Goal: Information Seeking & Learning: Check status

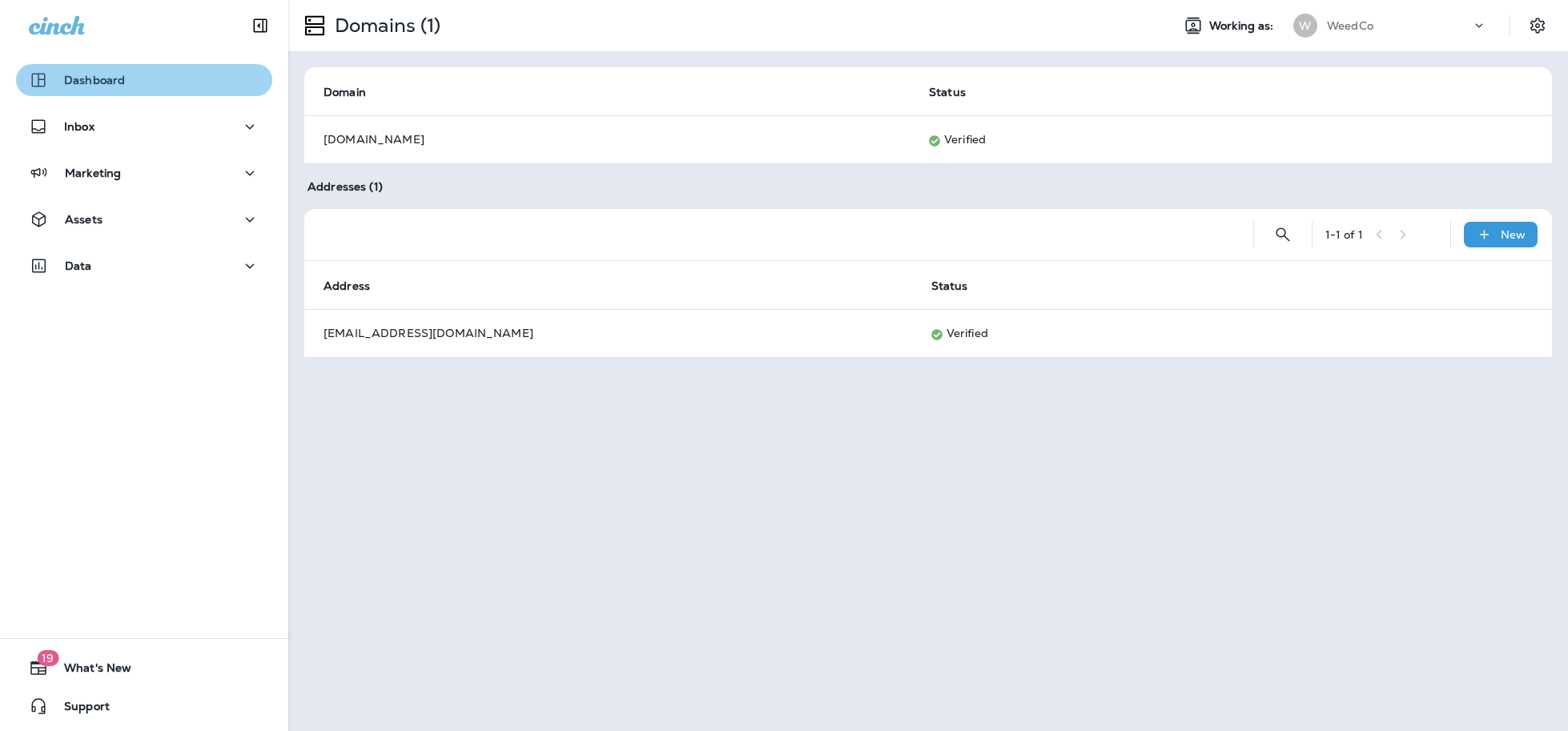
click at [112, 78] on p "Dashboard" at bounding box center [94, 80] width 61 height 13
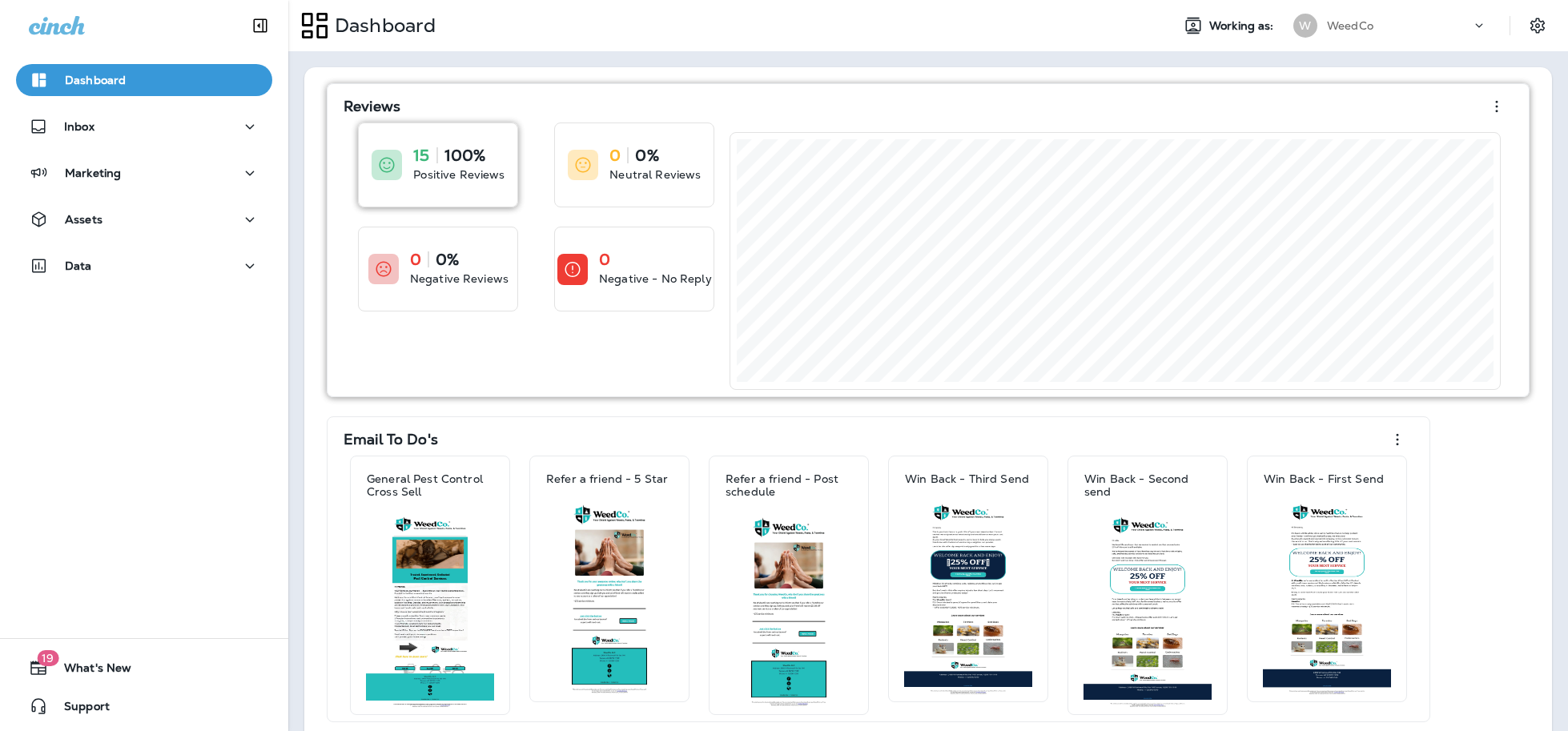
click at [404, 194] on div "15 100% Positive Reviews" at bounding box center [438, 164] width 159 height 83
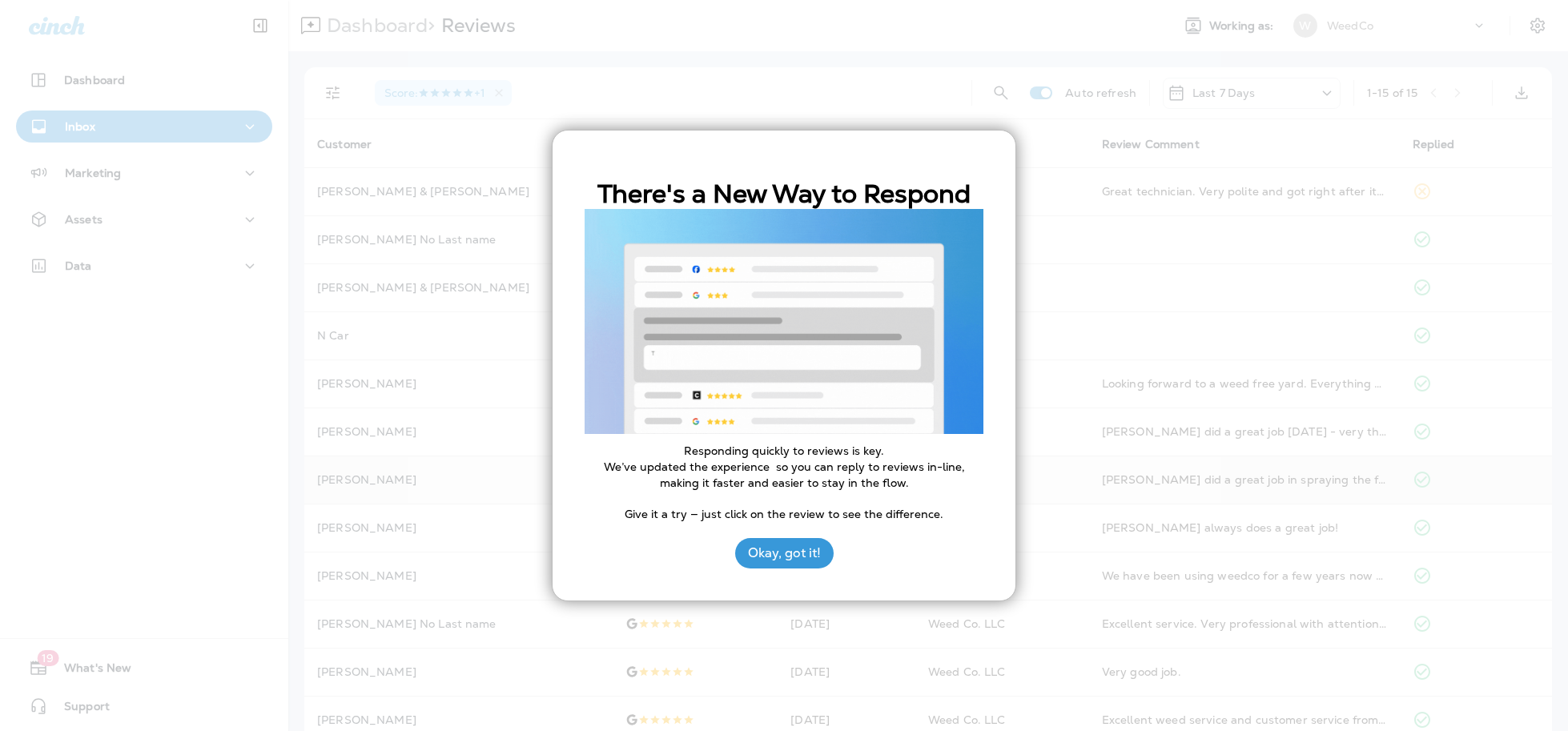
drag, startPoint x: 780, startPoint y: 559, endPoint x: 727, endPoint y: 491, distance: 86.2
click at [780, 559] on button "Okay, got it!" at bounding box center [784, 552] width 99 height 30
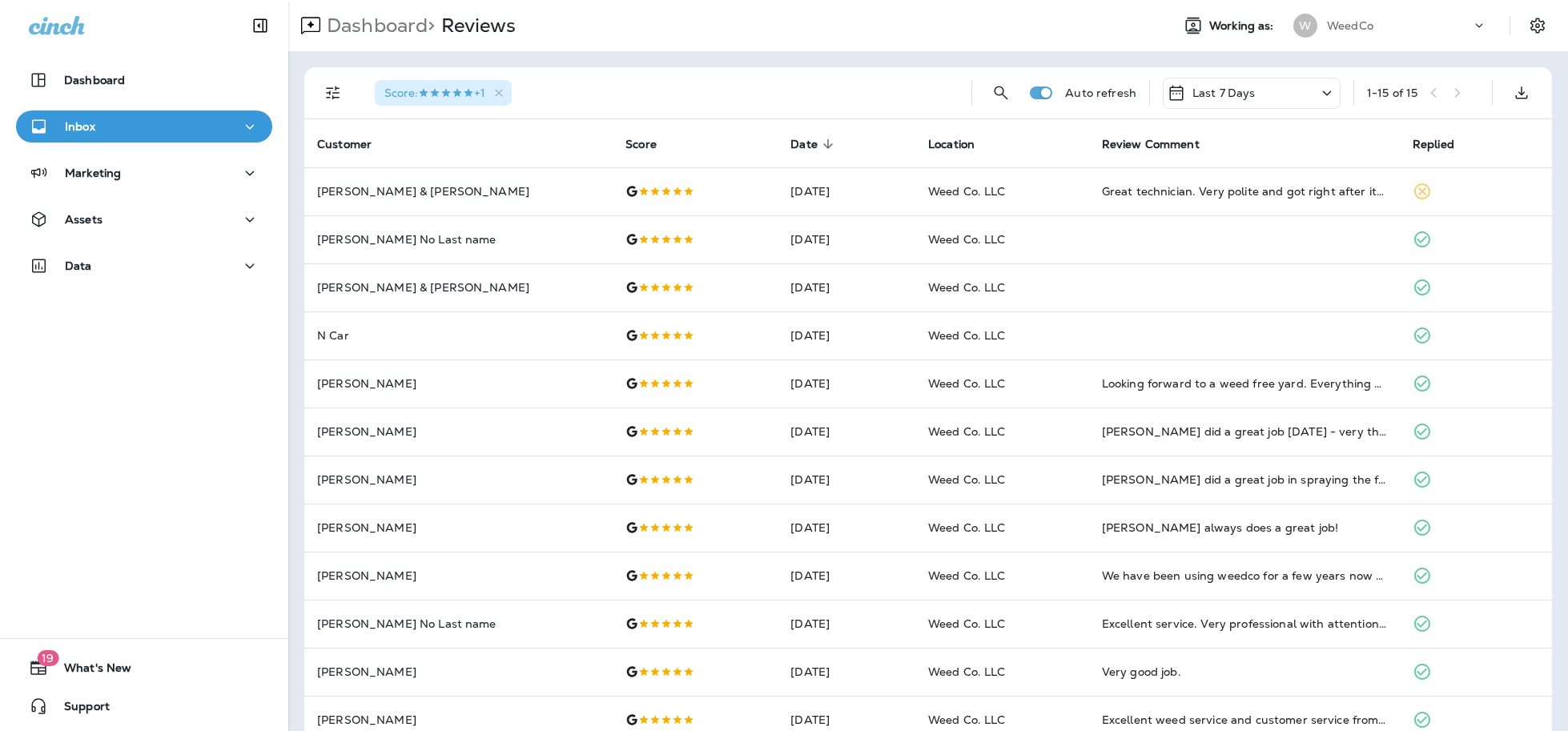
click at [1304, 95] on div "Last 7 Days" at bounding box center [1252, 93] width 178 height 31
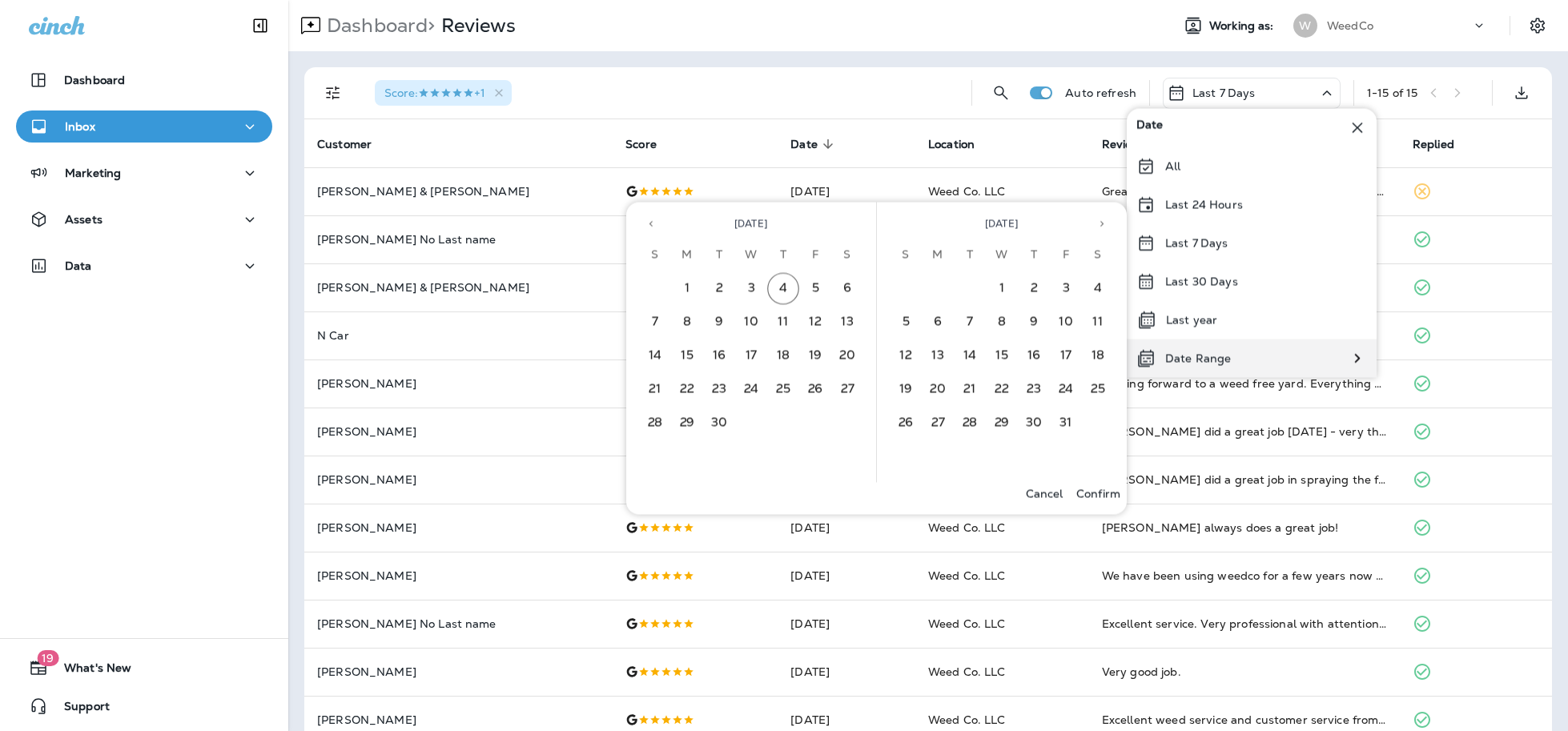
click at [1248, 350] on div "Date Range" at bounding box center [1252, 359] width 250 height 38
click at [747, 294] on button "3" at bounding box center [751, 288] width 32 height 32
click at [650, 225] on icon "Previous month" at bounding box center [651, 224] width 4 height 5
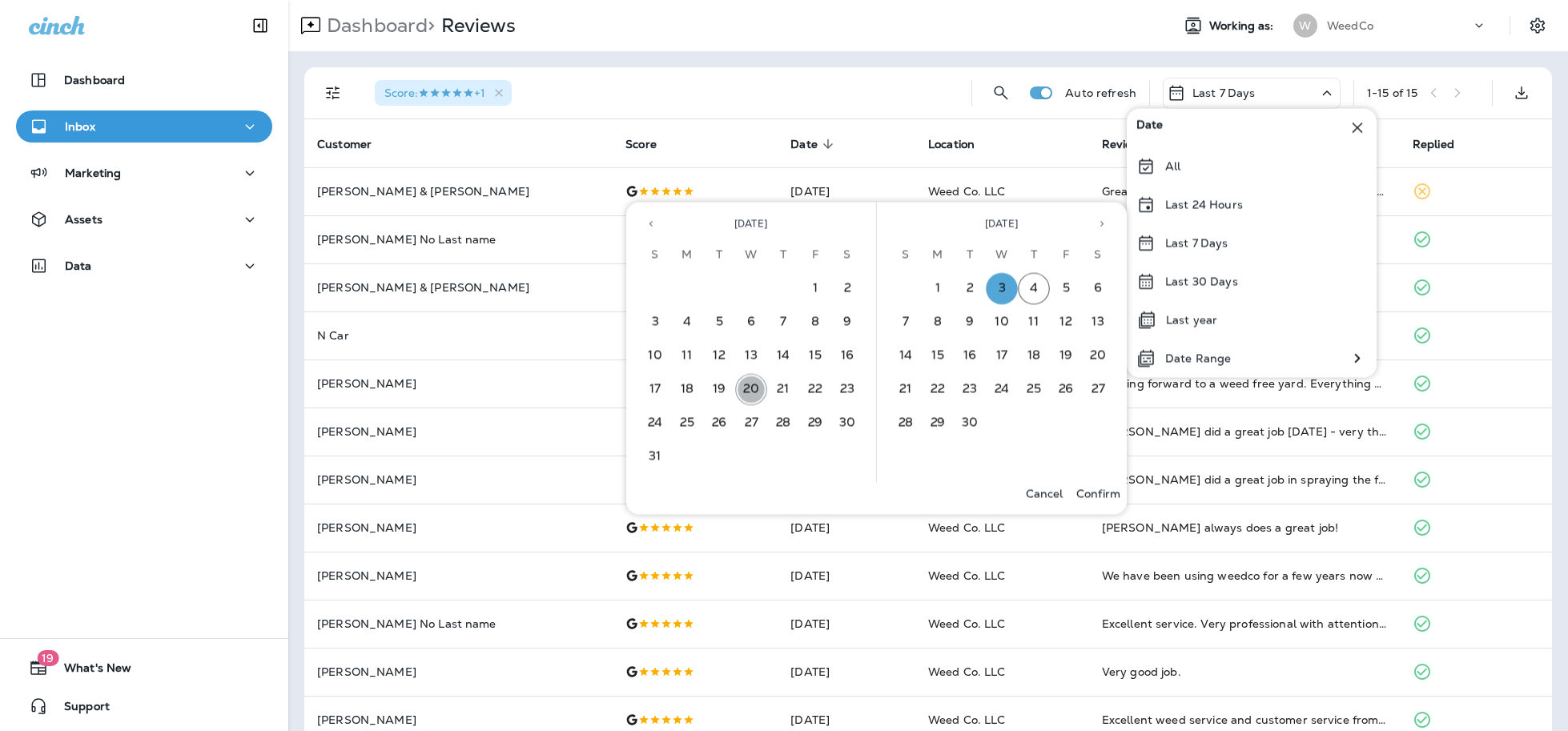
click at [755, 393] on button "20" at bounding box center [751, 390] width 32 height 32
click at [1103, 489] on p "Confirm" at bounding box center [1099, 494] width 44 height 13
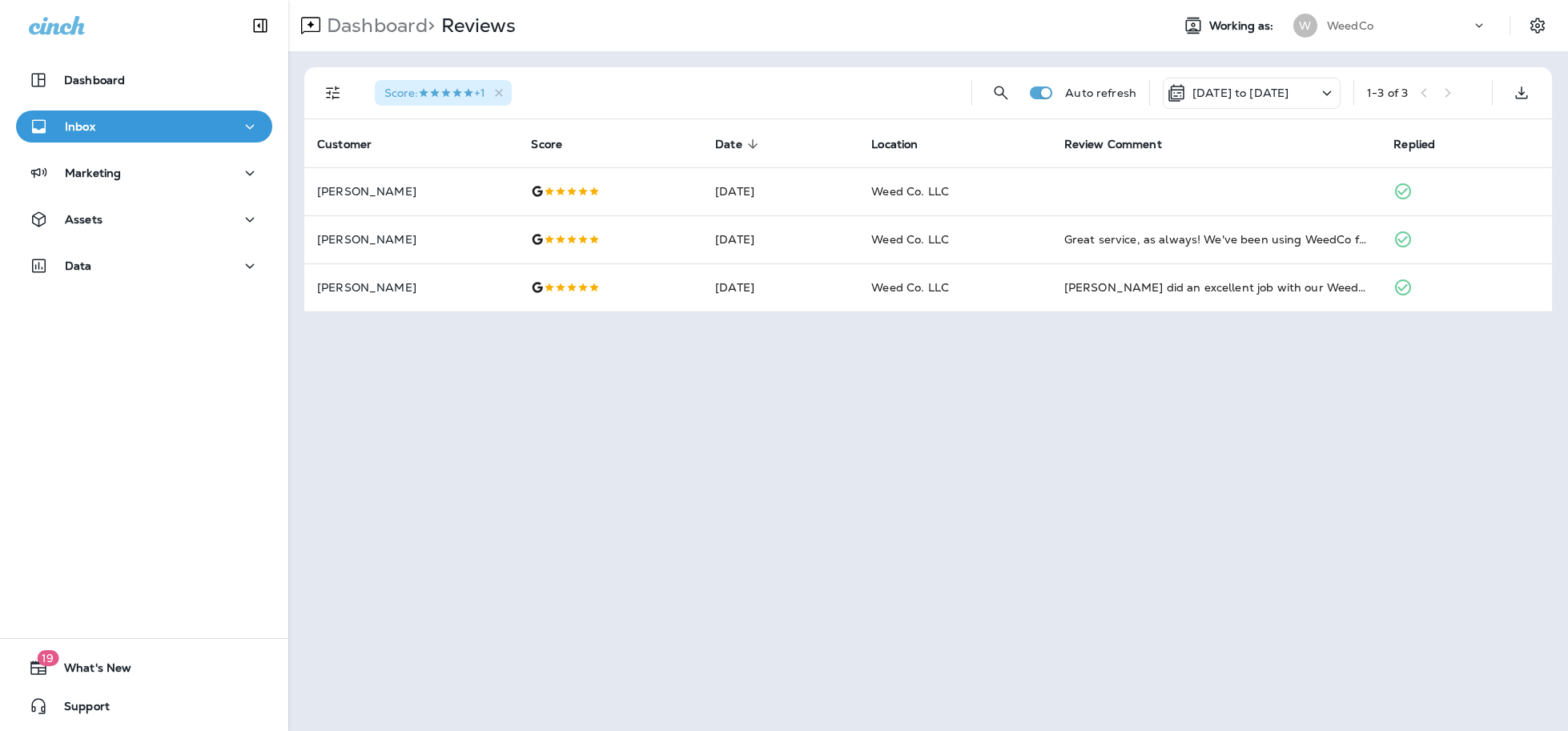
click at [1196, 94] on p "[DATE] to [DATE]" at bounding box center [1240, 93] width 96 height 13
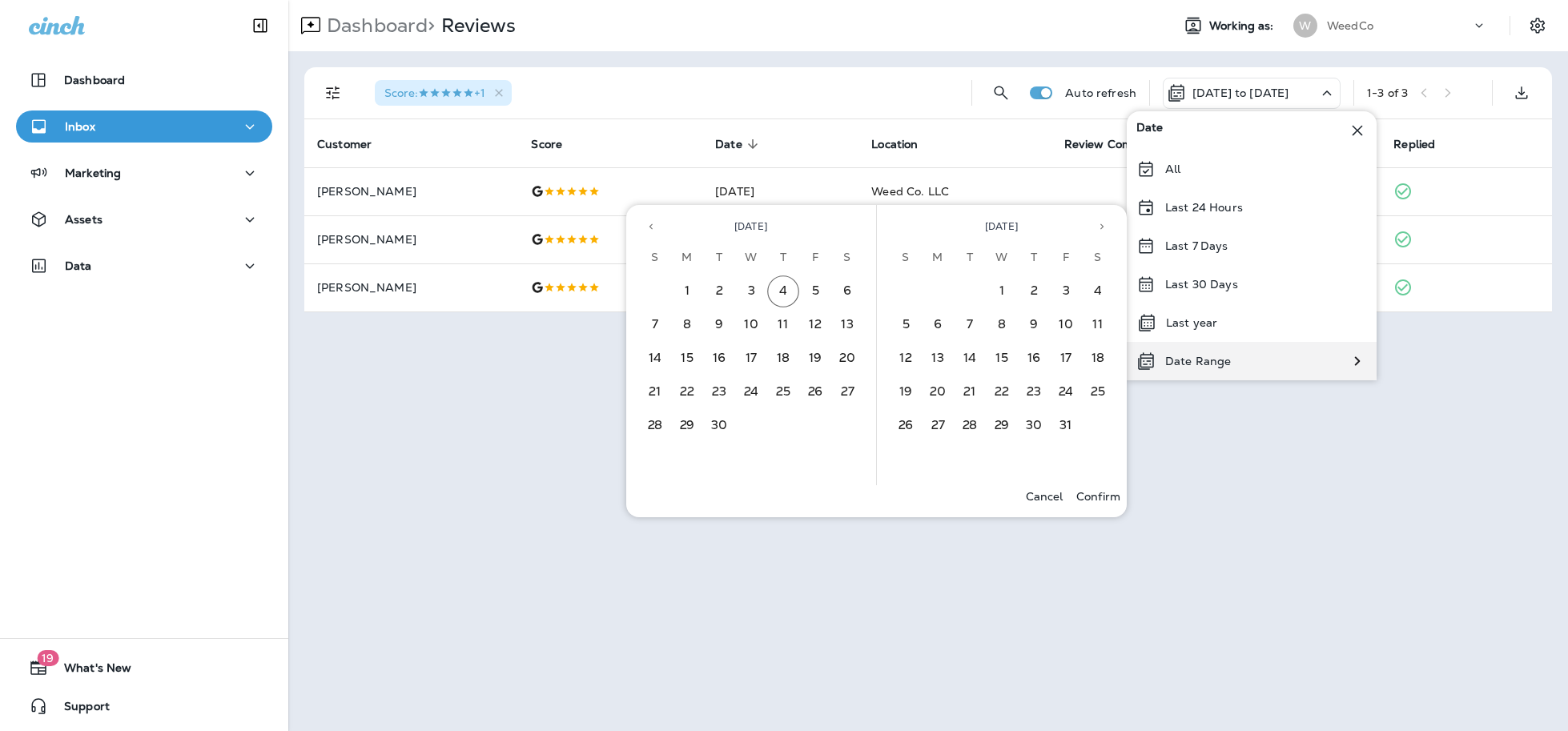
click at [1209, 356] on p "Date Range" at bounding box center [1198, 361] width 66 height 13
click at [651, 231] on icon "Previous month" at bounding box center [651, 226] width 11 height 11
click at [744, 392] on button "20" at bounding box center [751, 392] width 32 height 32
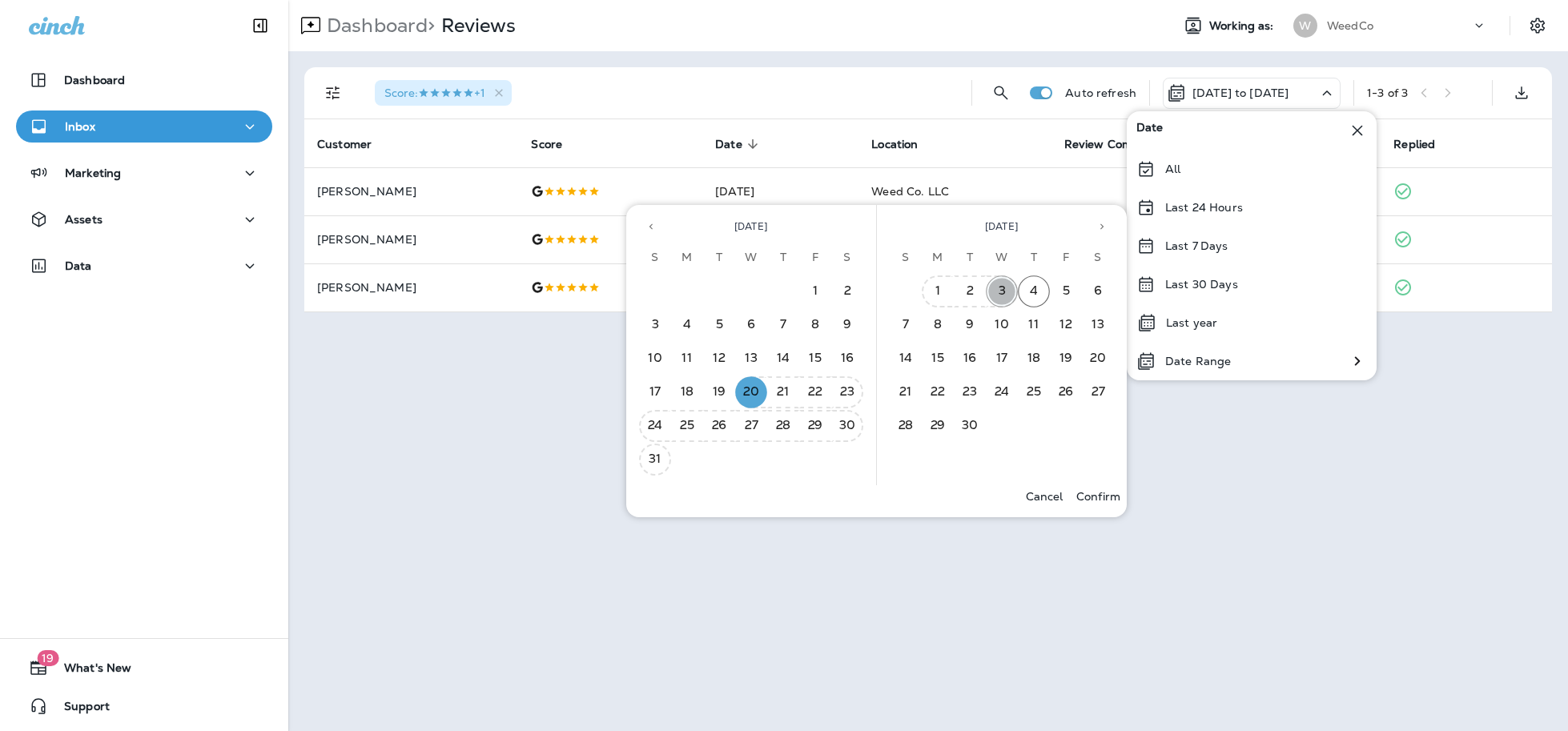
click at [1007, 293] on button "3" at bounding box center [1002, 291] width 32 height 32
click at [1118, 498] on p "Confirm" at bounding box center [1099, 496] width 44 height 13
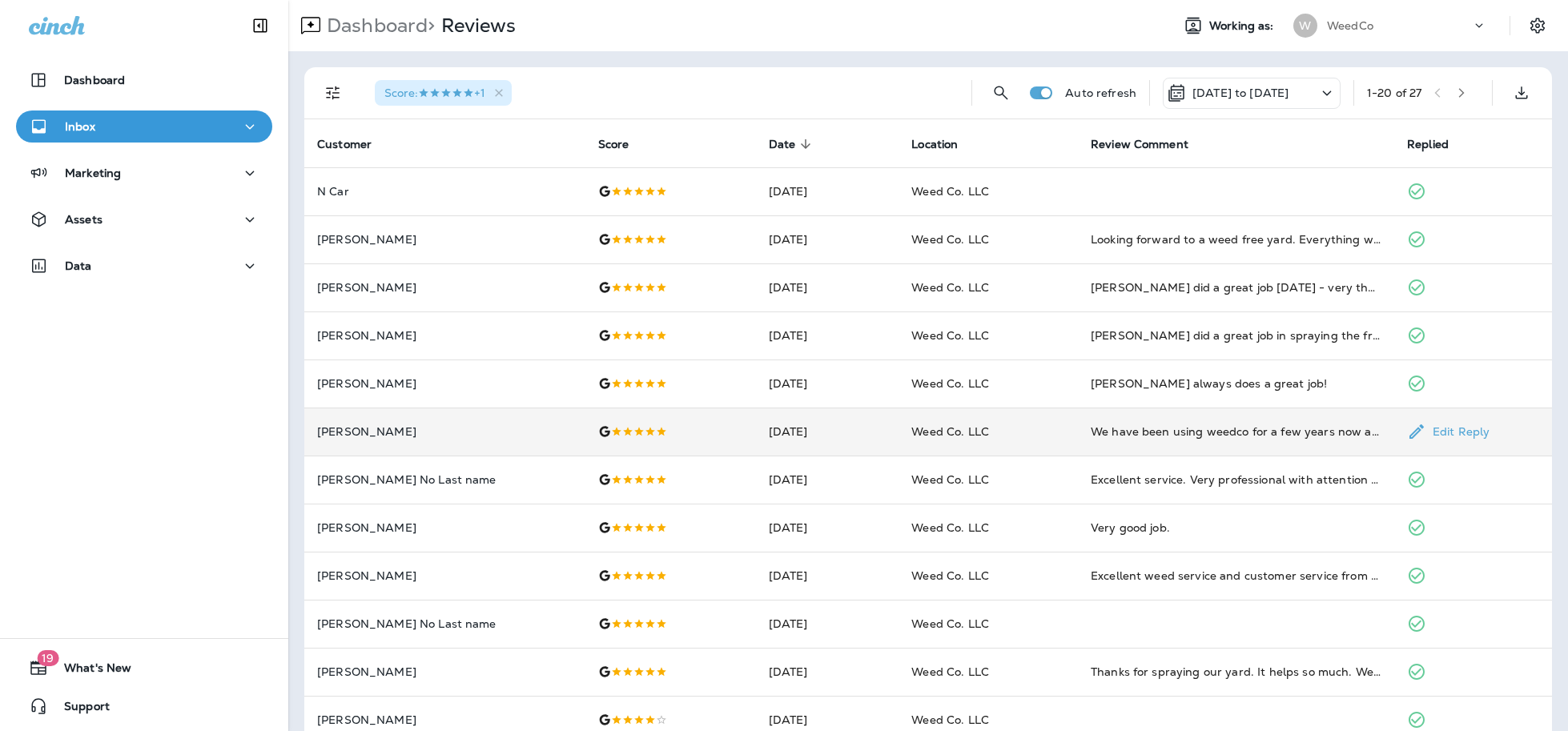
click at [597, 439] on td at bounding box center [670, 431] width 171 height 48
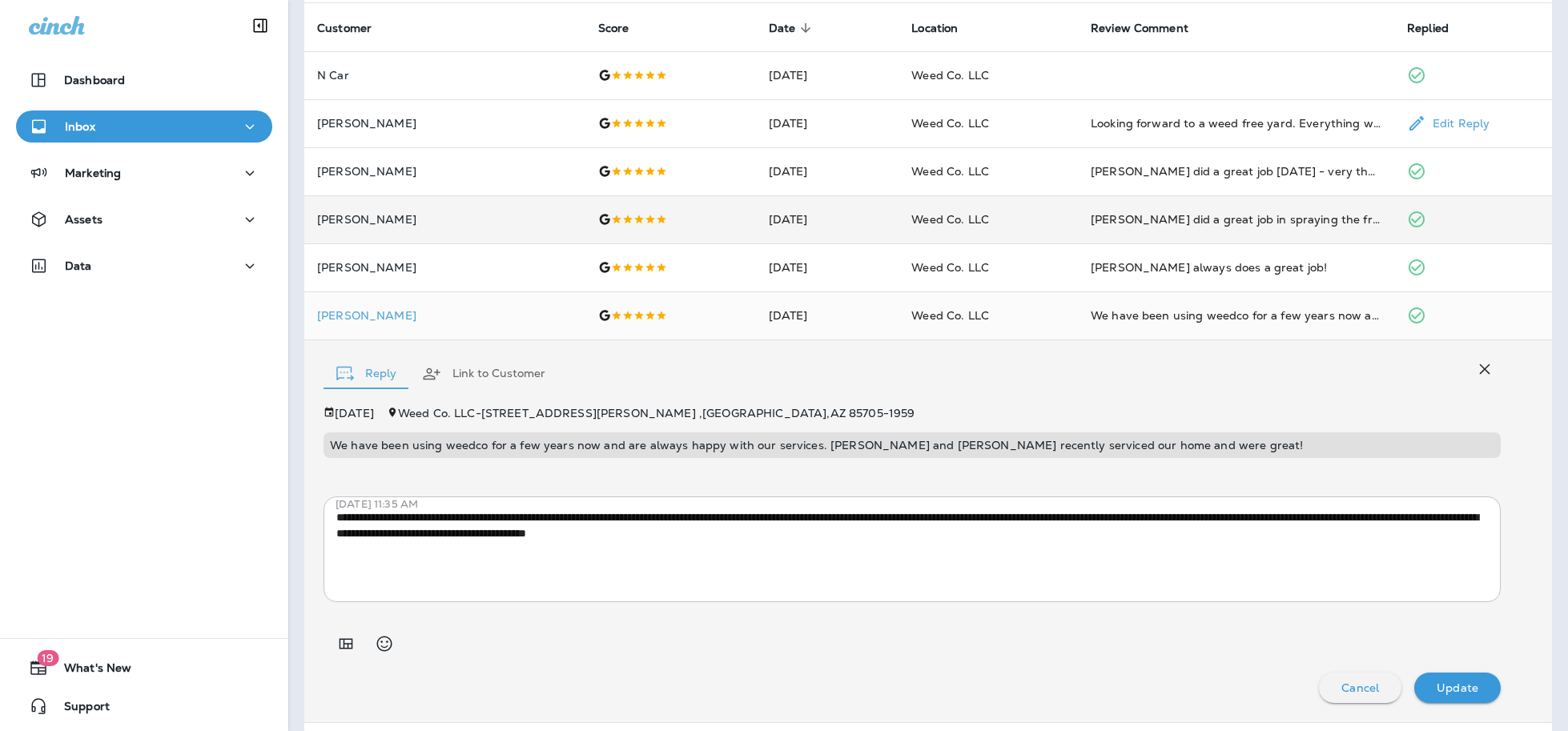
scroll to position [117, 0]
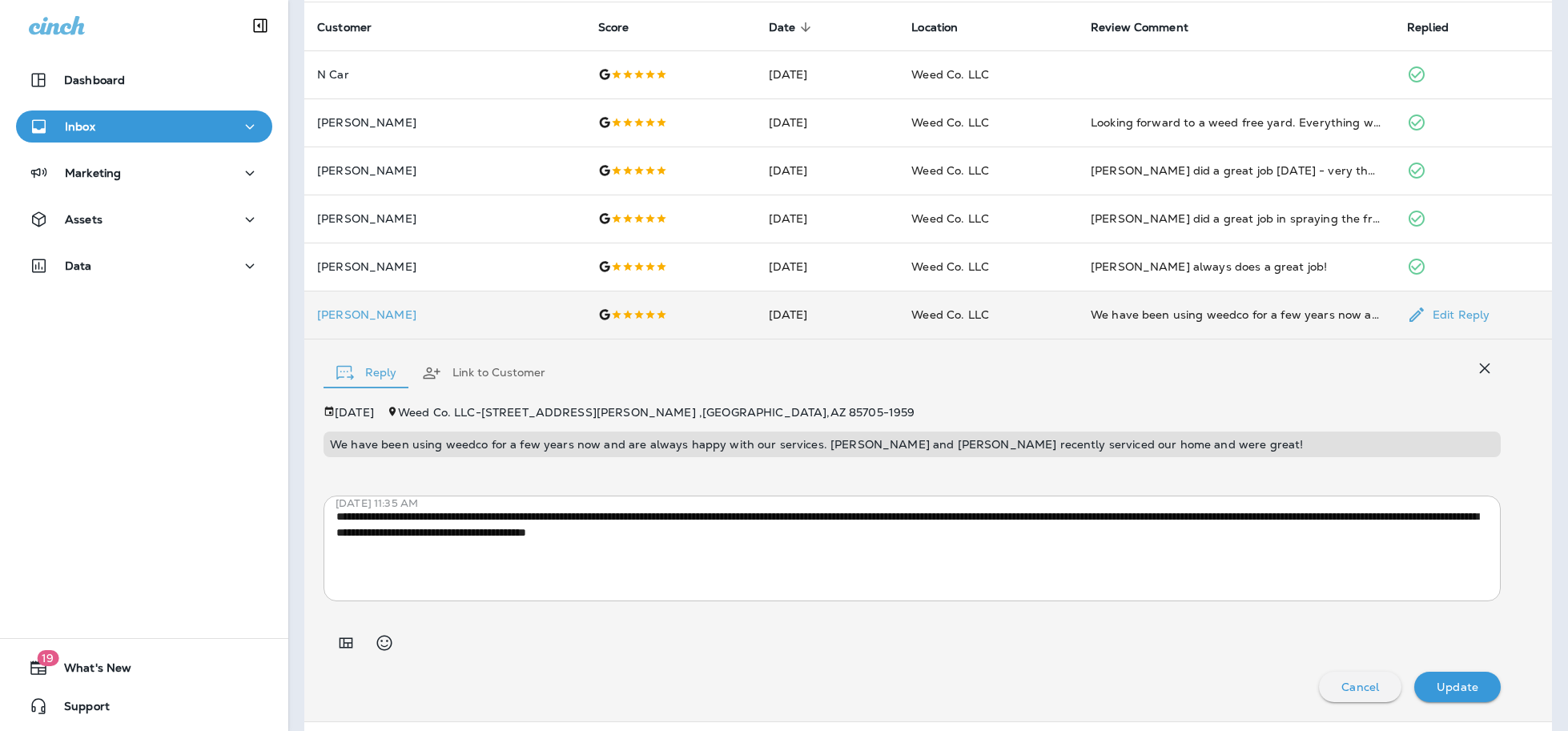
click at [434, 319] on p "[PERSON_NAME]" at bounding box center [445, 315] width 256 height 13
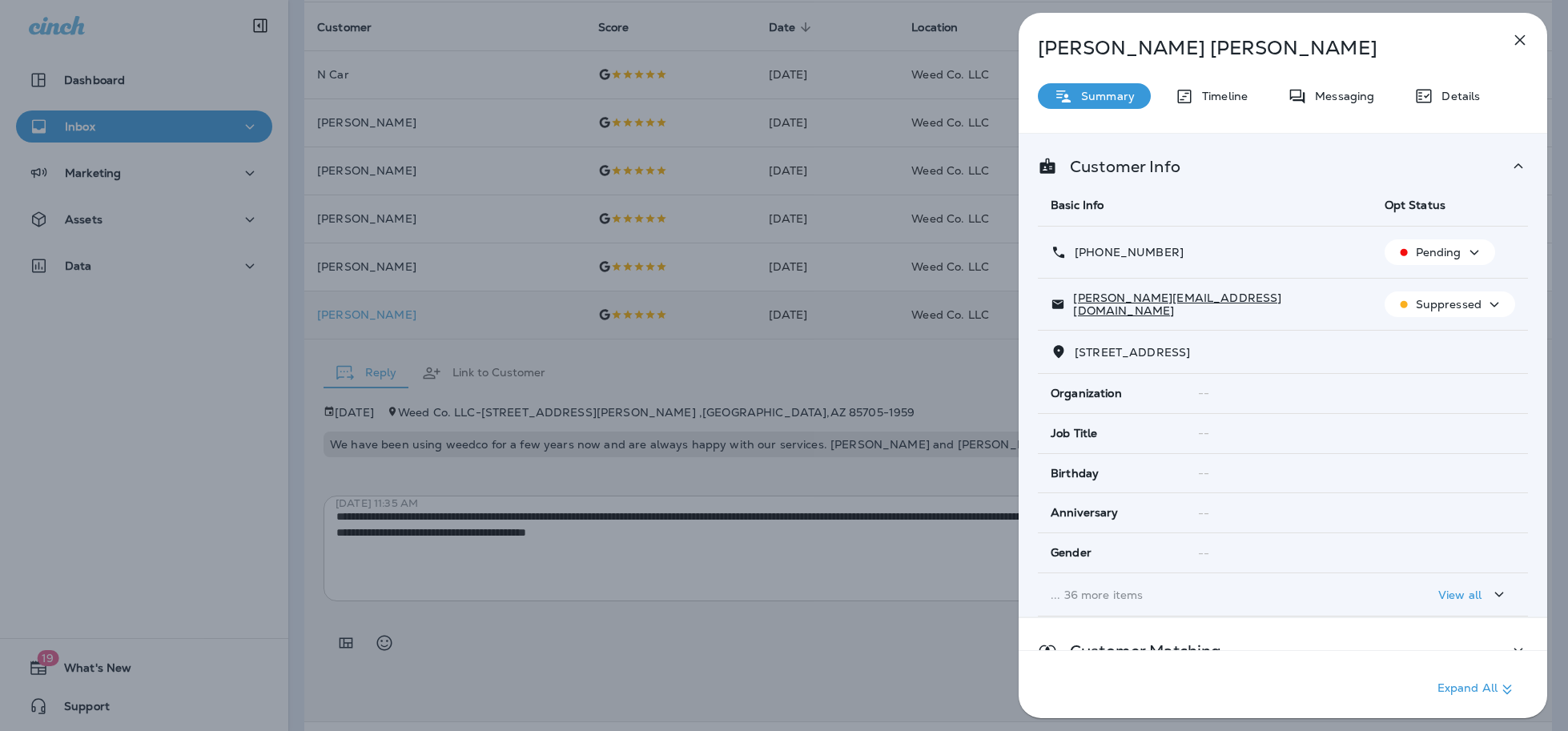
click at [1521, 39] on icon "button" at bounding box center [1521, 40] width 10 height 10
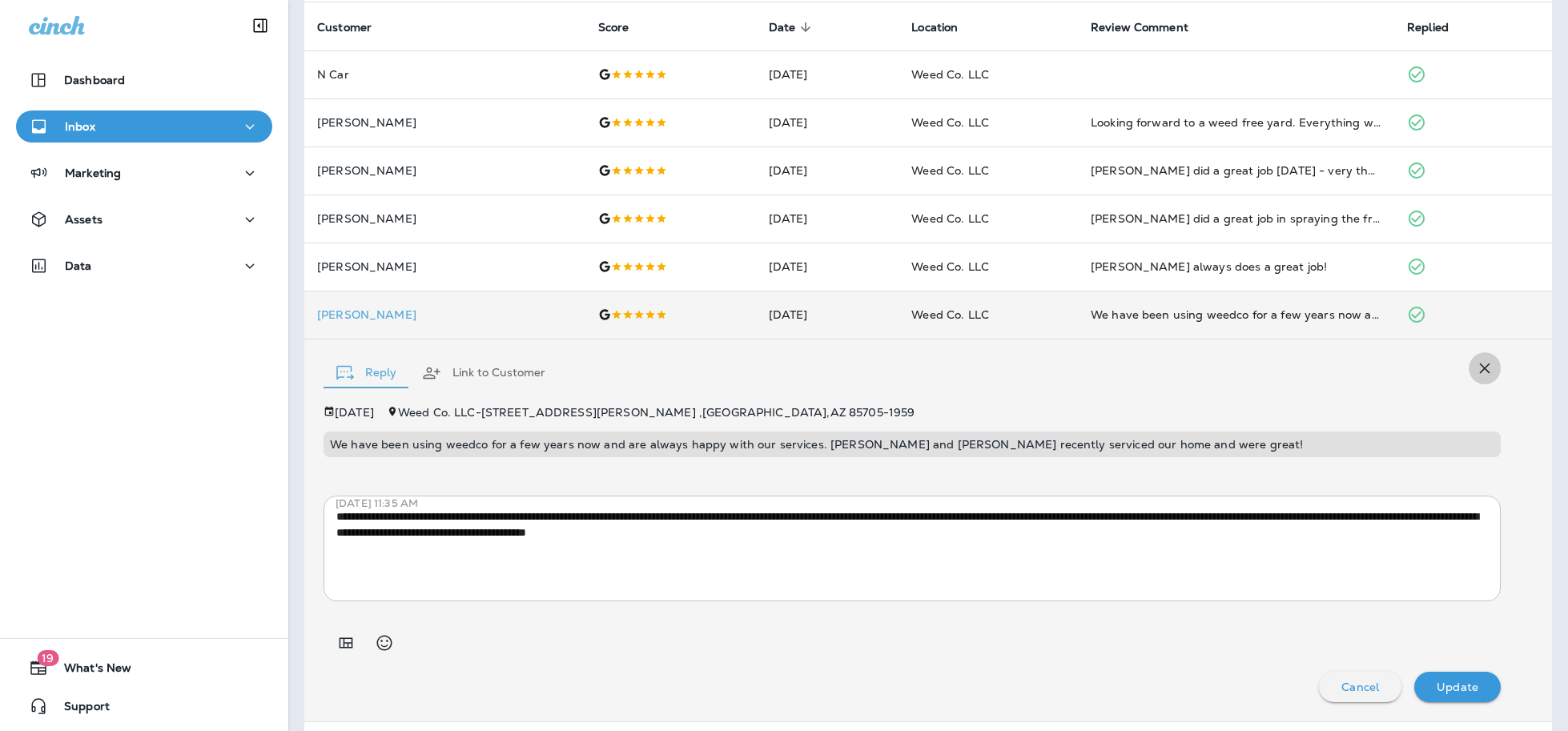
click at [1486, 370] on icon "button" at bounding box center [1485, 368] width 19 height 19
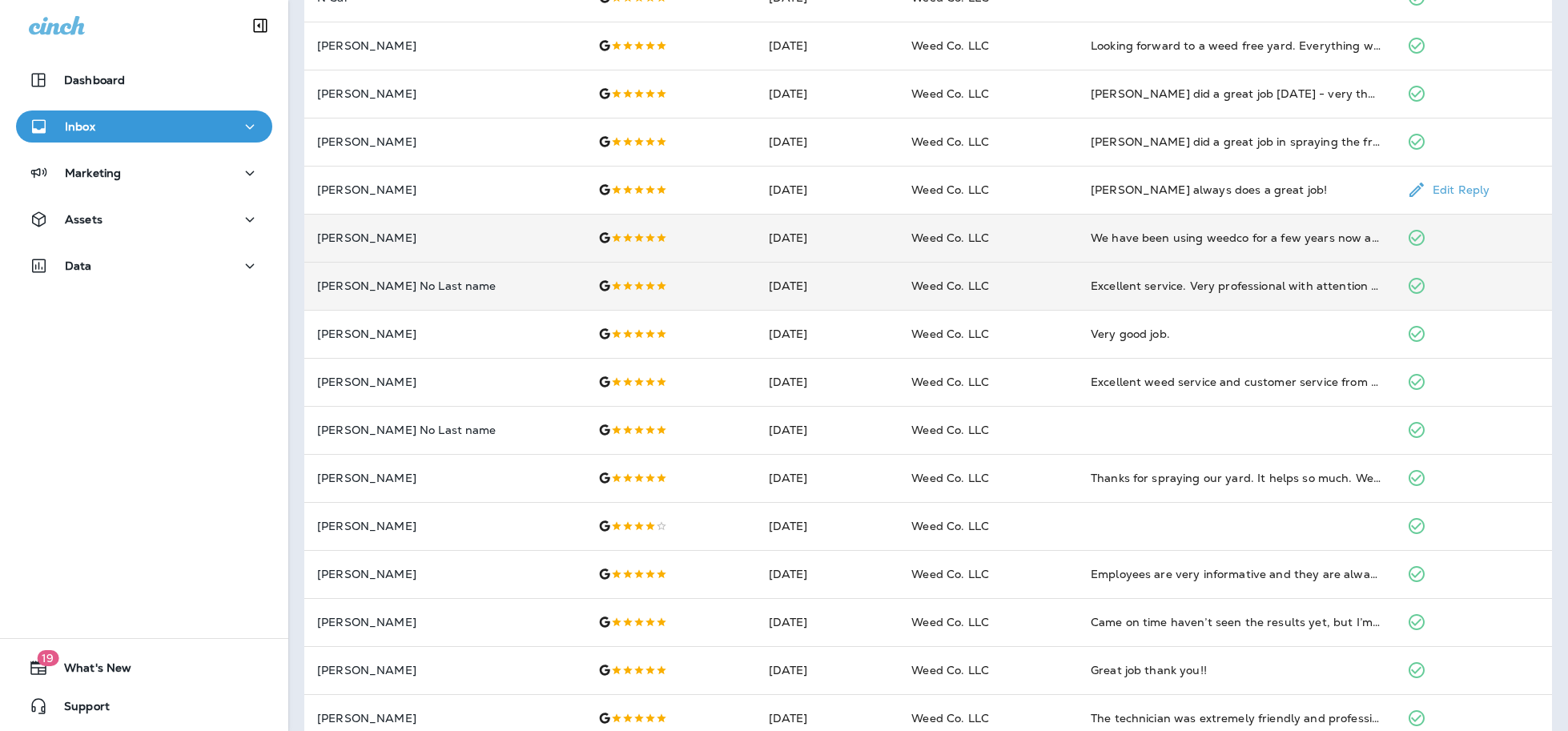
scroll to position [197, 0]
click at [401, 270] on td "[PERSON_NAME] No Last name" at bounding box center [445, 282] width 281 height 48
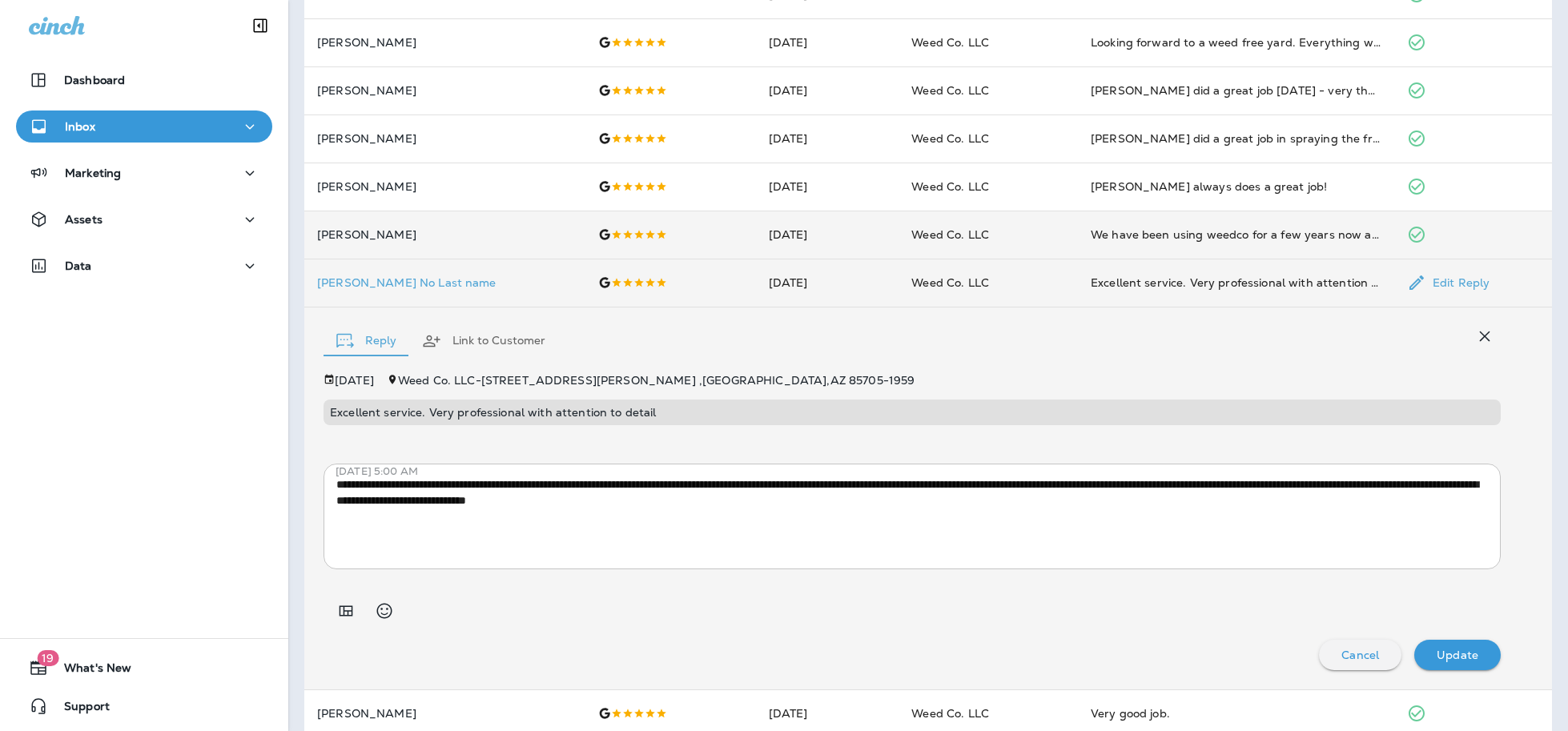
click at [401, 270] on td "[PERSON_NAME] No Last name" at bounding box center [445, 282] width 281 height 48
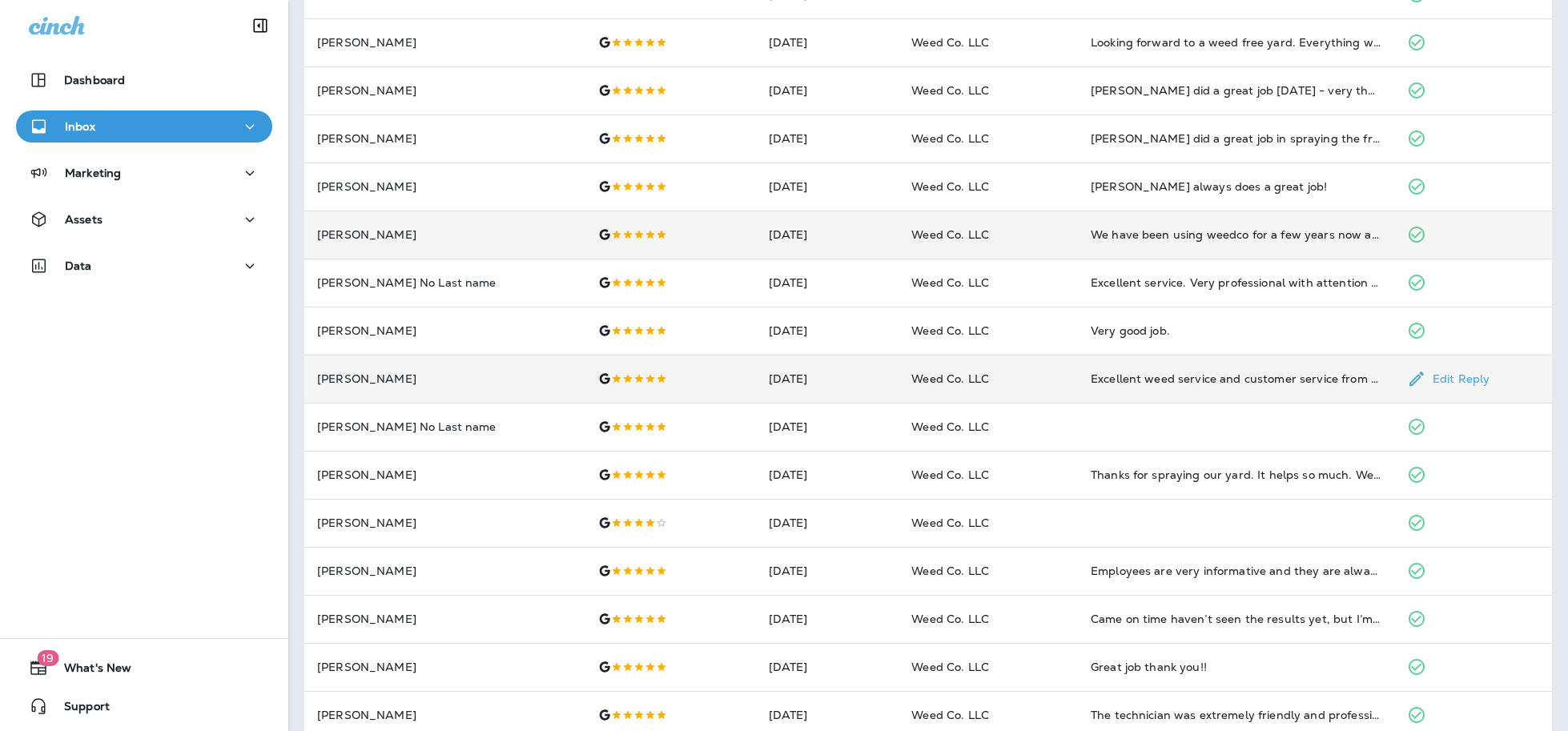
click at [440, 380] on p "[PERSON_NAME]" at bounding box center [445, 379] width 256 height 13
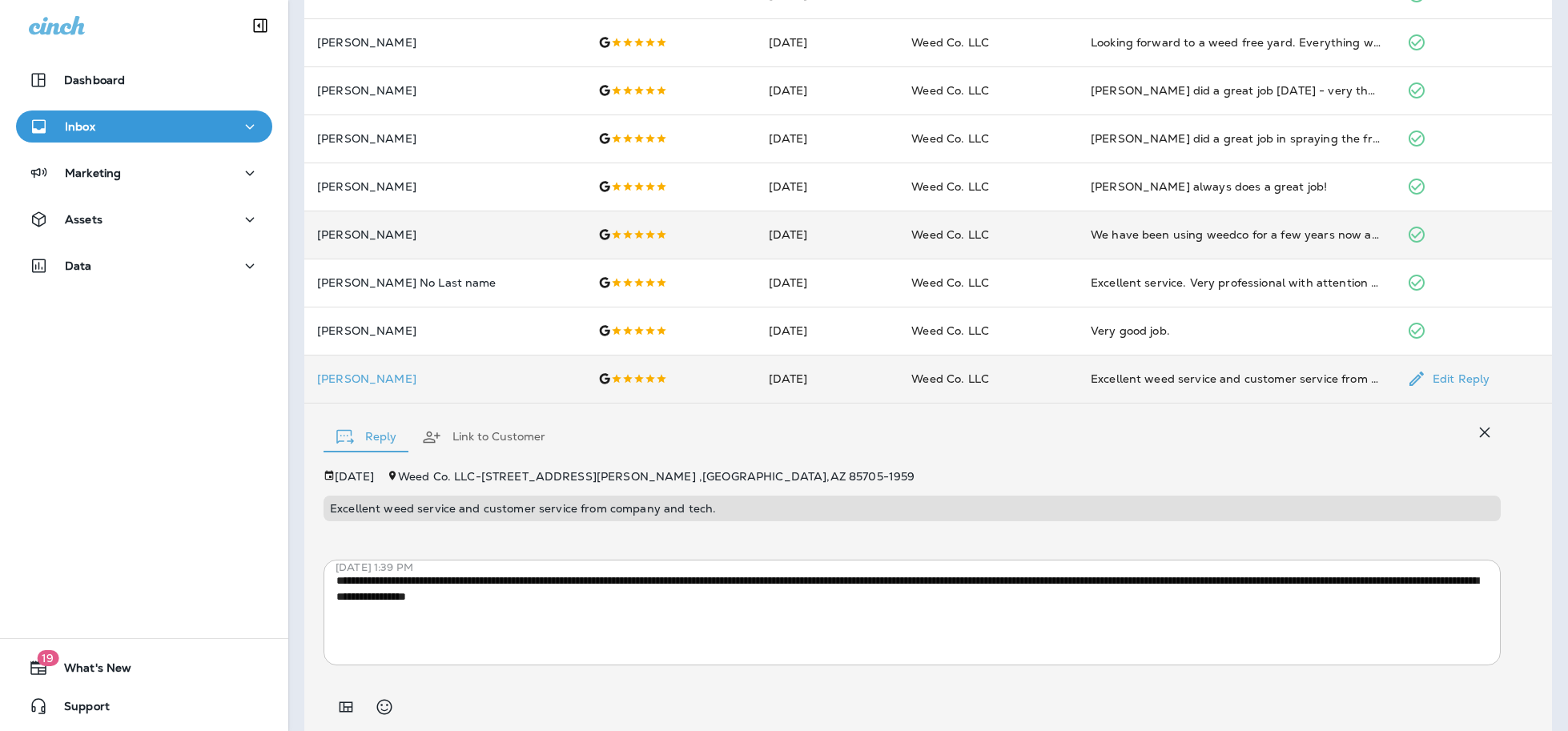
scroll to position [251, 0]
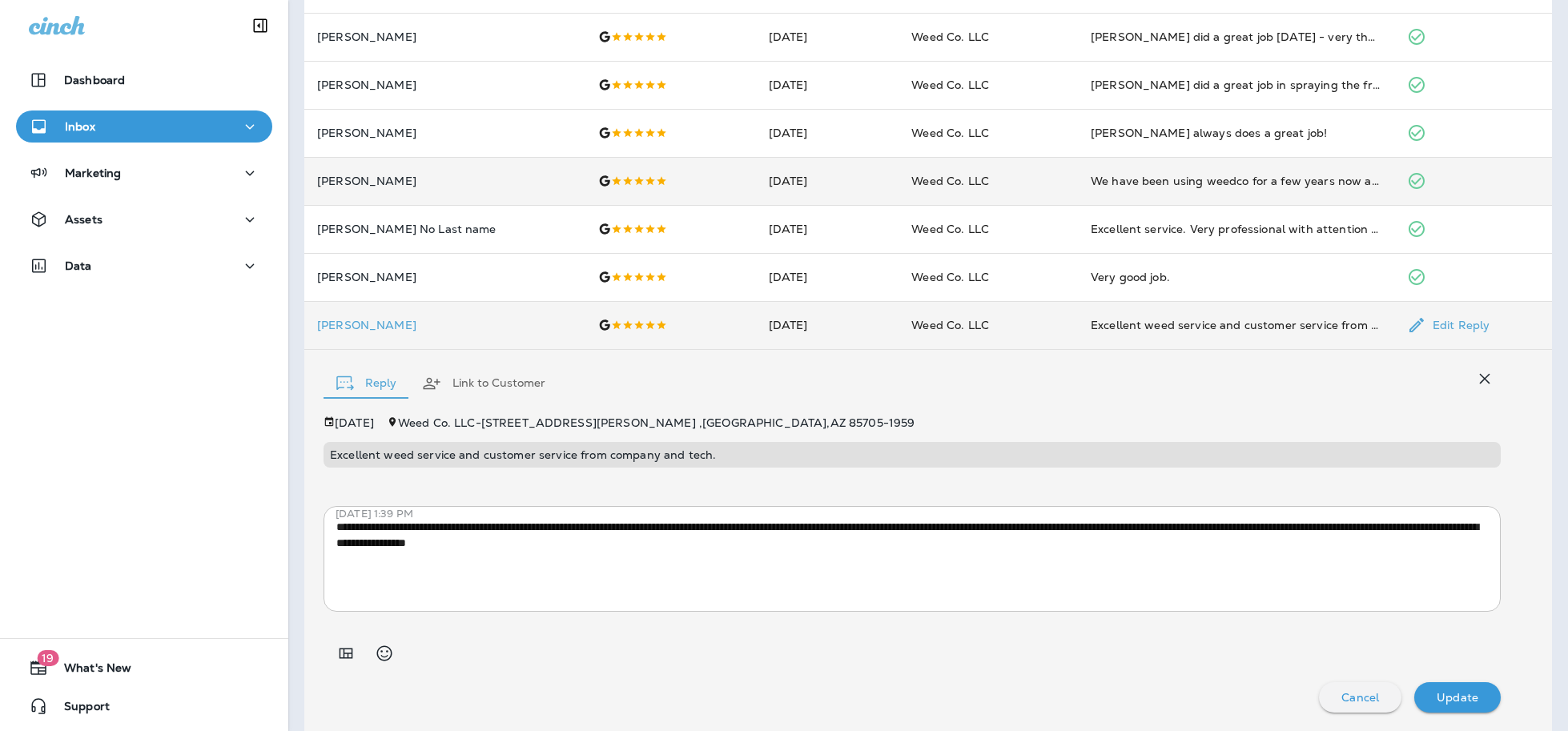
click at [440, 380] on icon "button" at bounding box center [431, 383] width 19 height 19
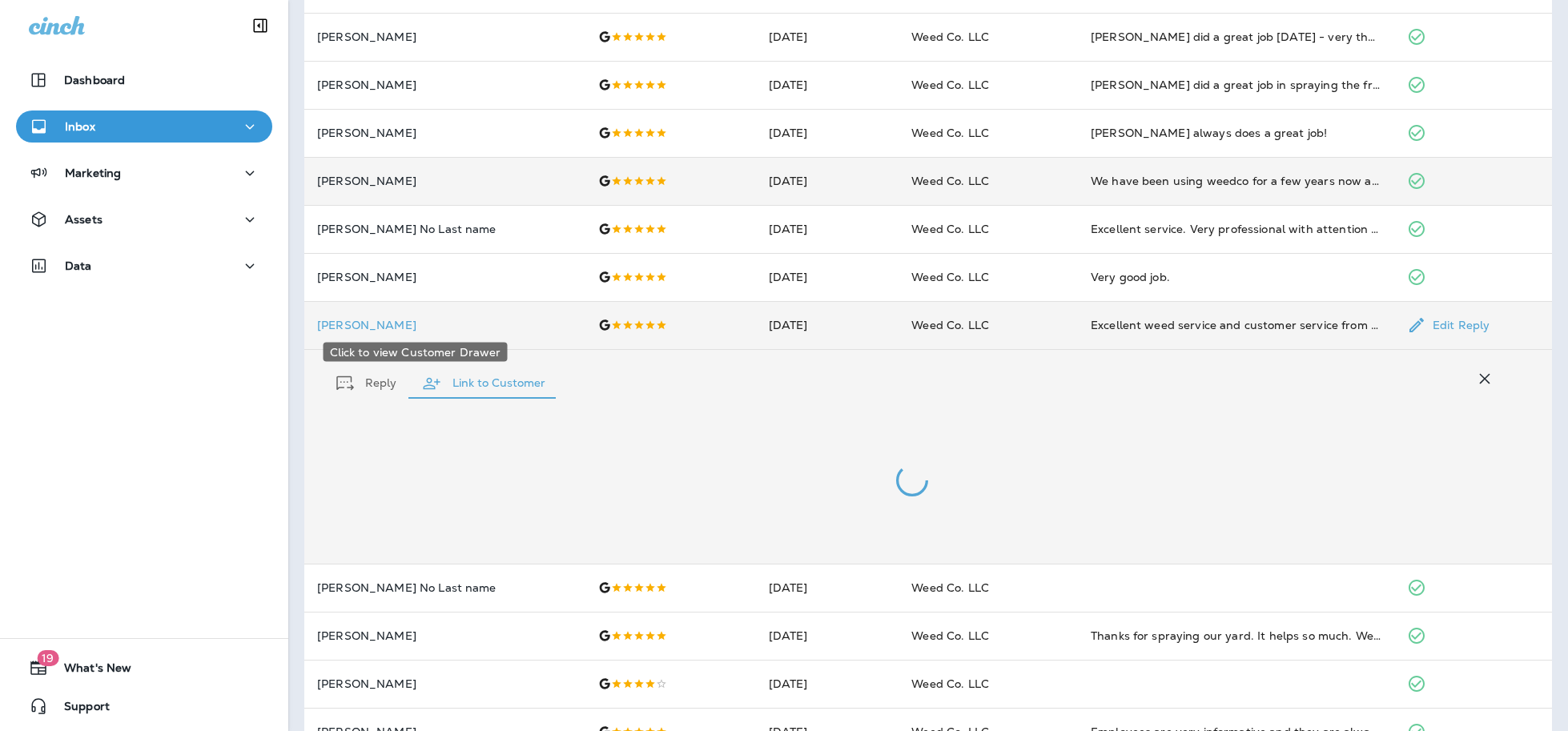
click at [357, 329] on p "[PERSON_NAME]" at bounding box center [445, 325] width 256 height 13
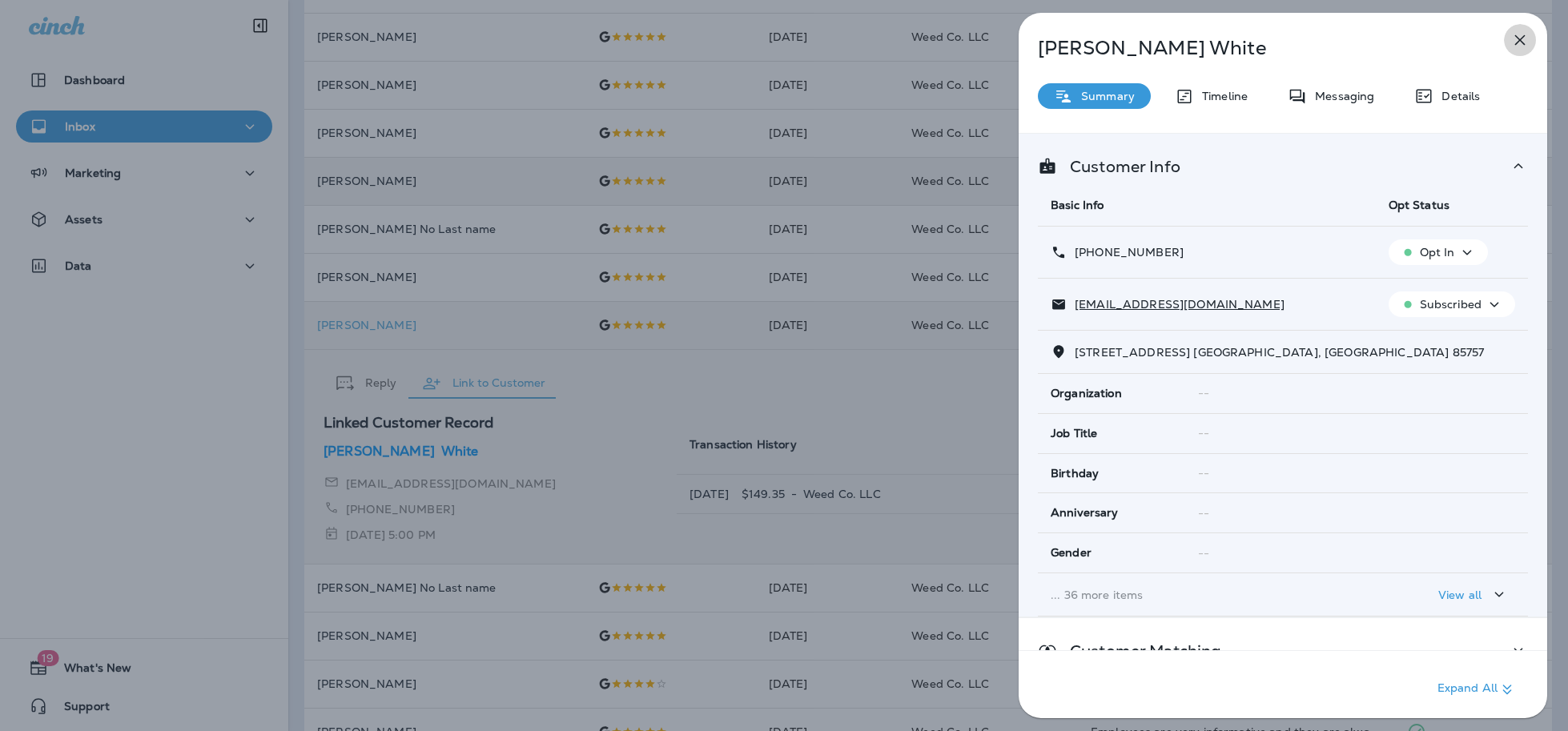
click at [1522, 39] on icon "button" at bounding box center [1520, 39] width 19 height 19
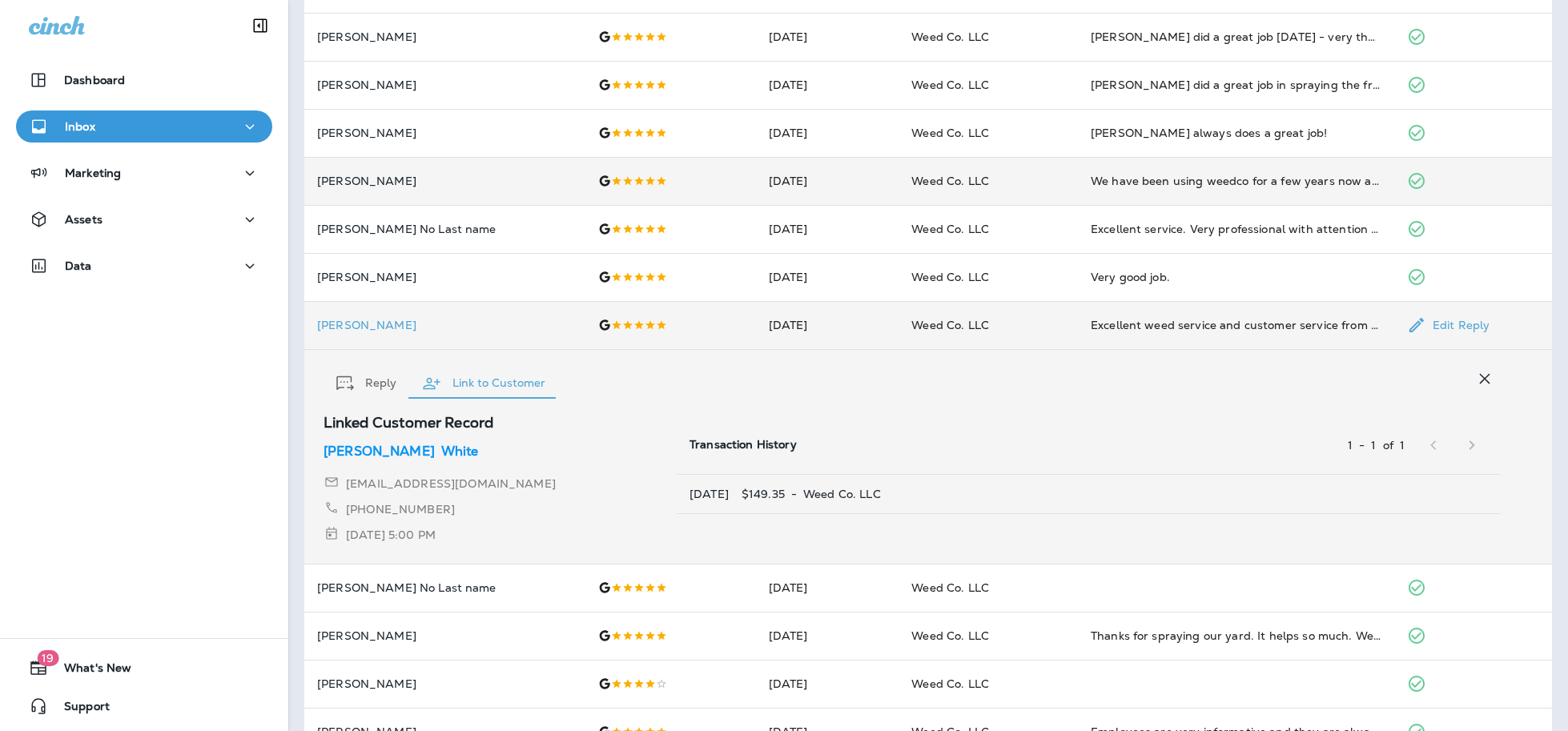
click at [387, 319] on p "[PERSON_NAME]" at bounding box center [445, 325] width 256 height 13
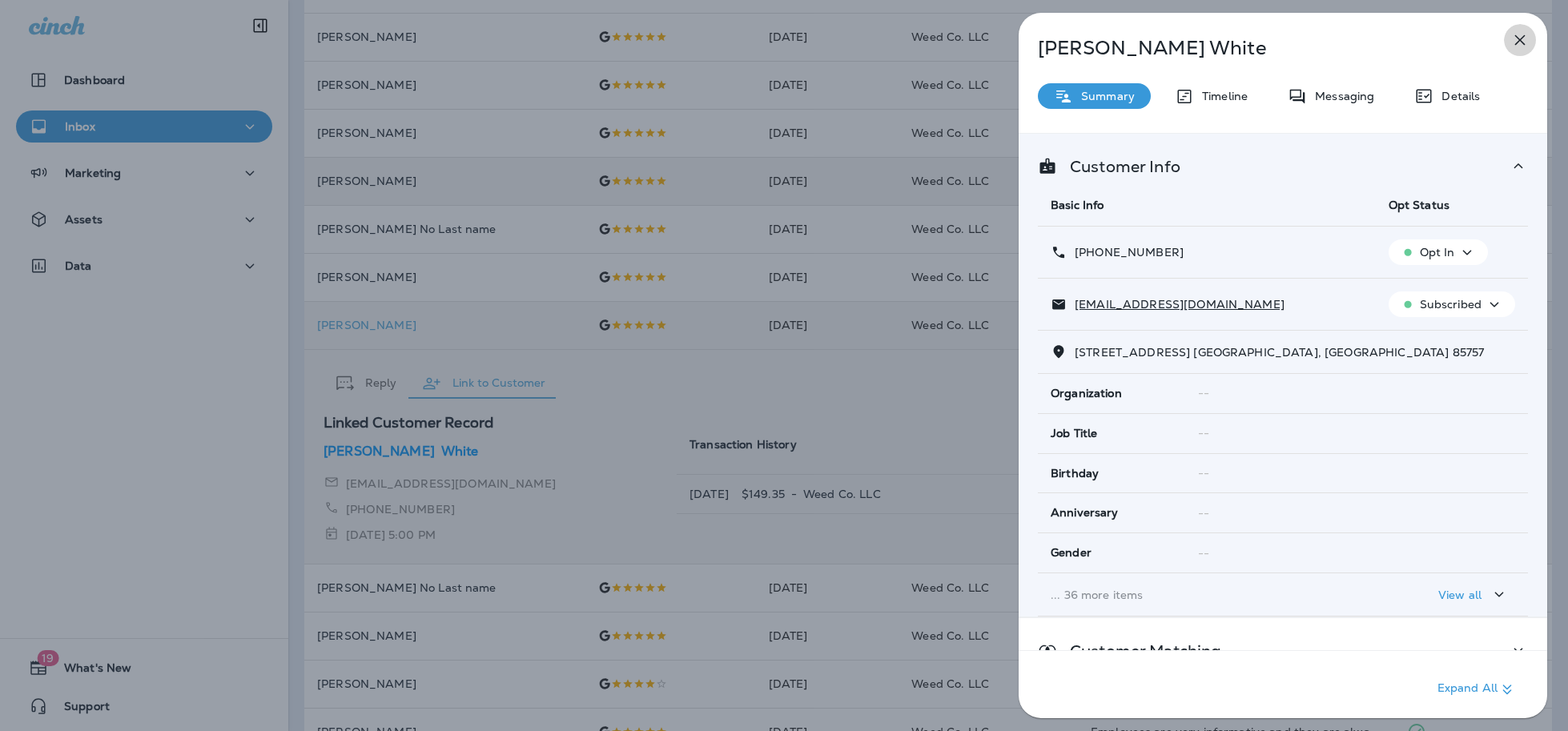
click at [1516, 39] on icon "button" at bounding box center [1520, 39] width 19 height 19
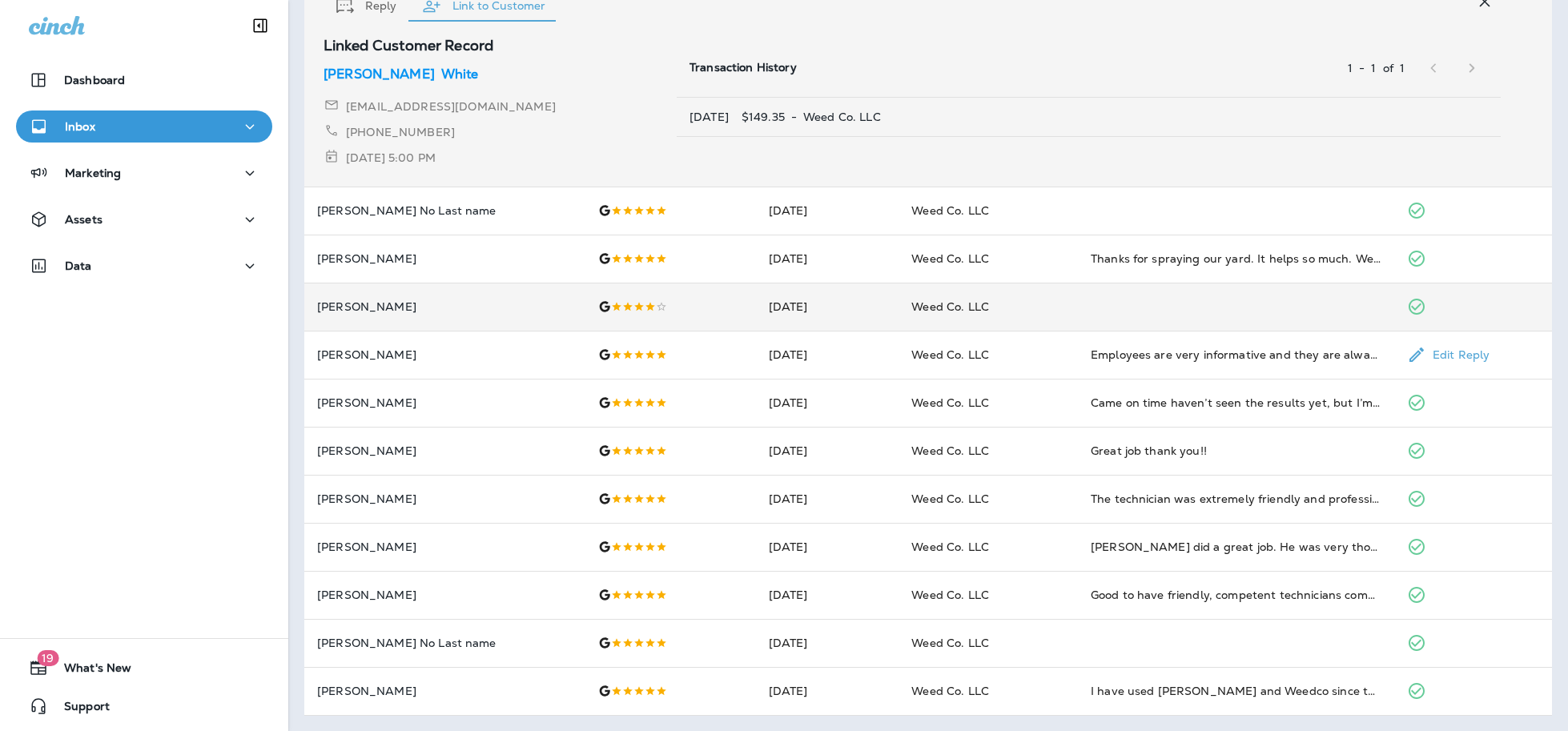
scroll to position [617, 0]
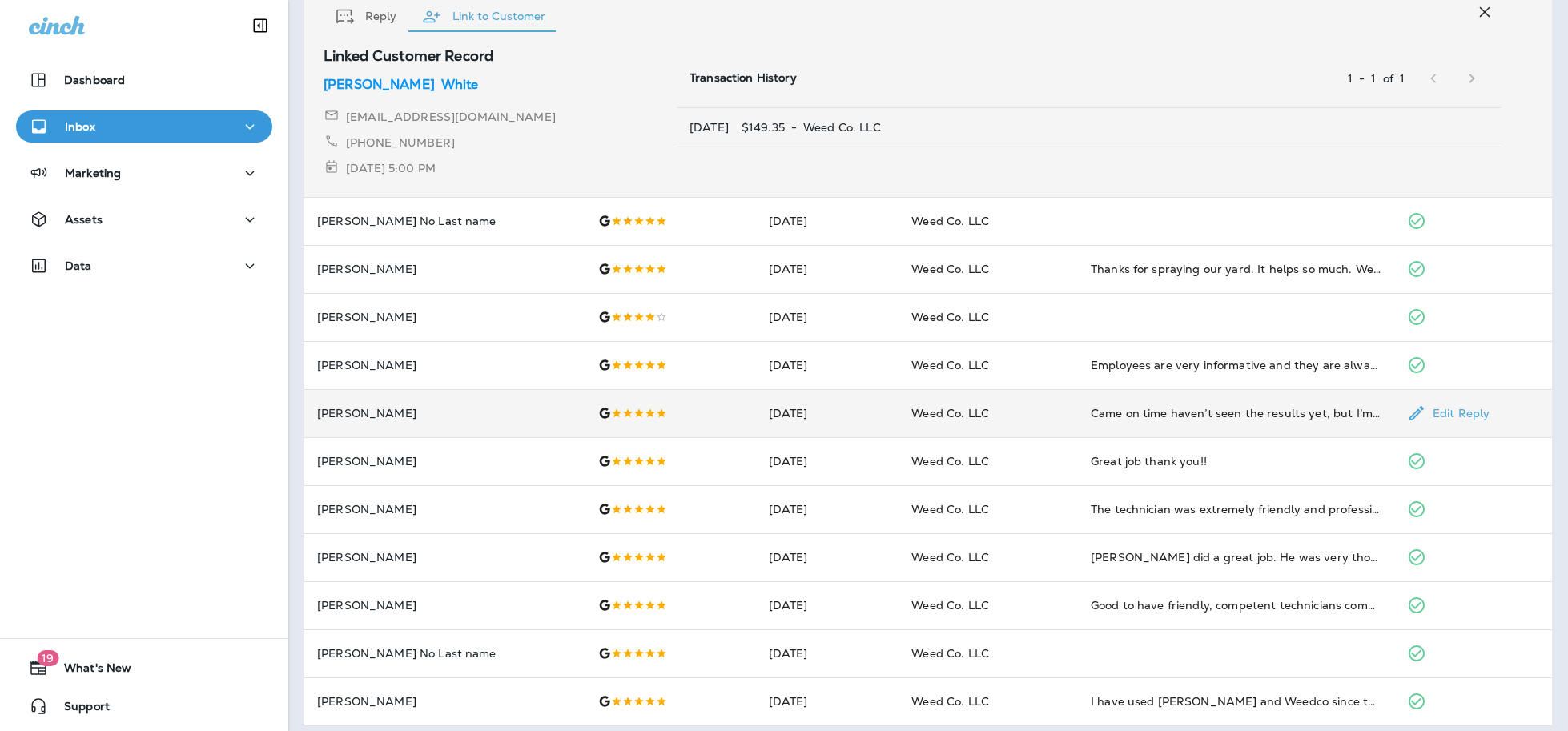
click at [417, 422] on td "[PERSON_NAME]" at bounding box center [445, 412] width 281 height 48
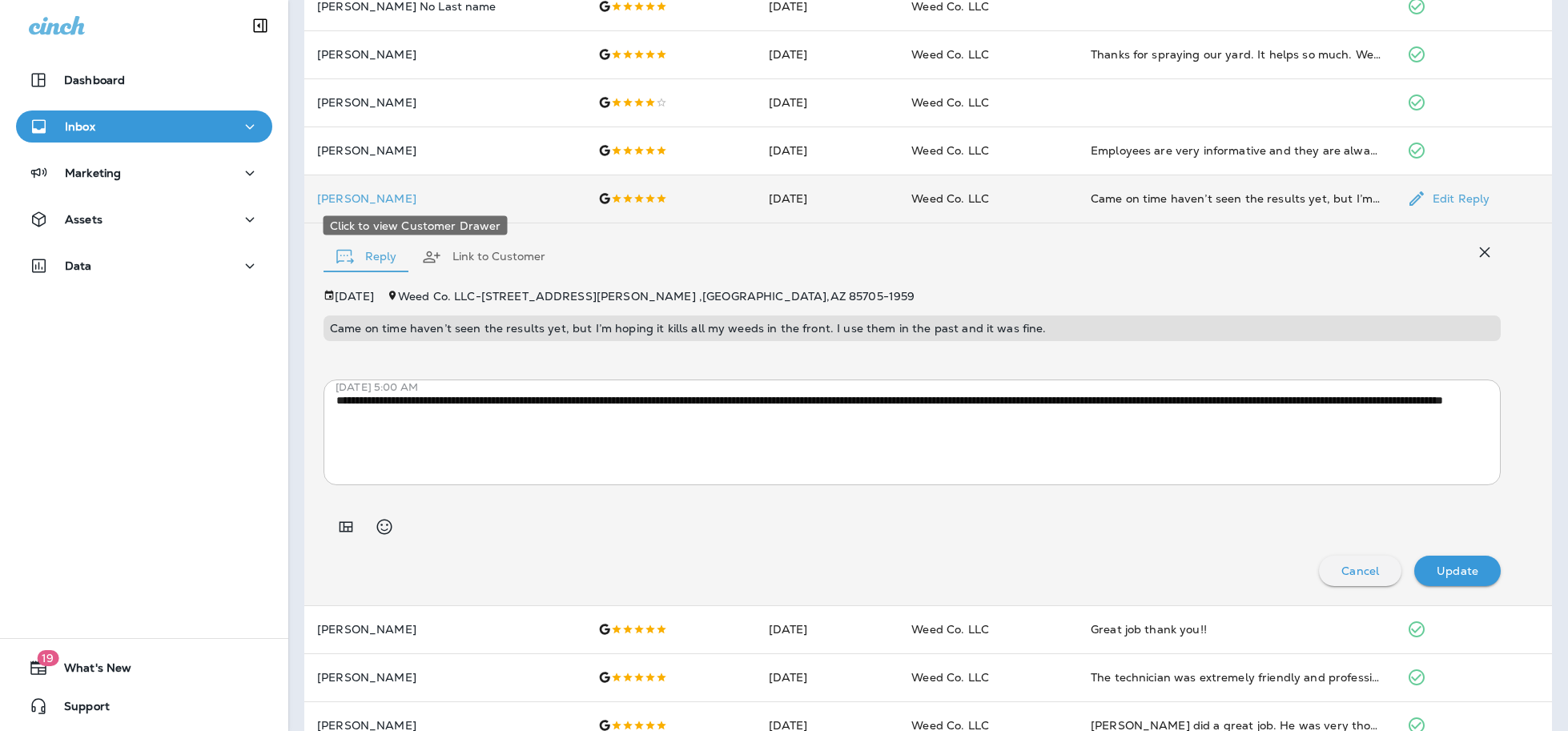
click at [348, 195] on p "[PERSON_NAME]" at bounding box center [445, 199] width 256 height 13
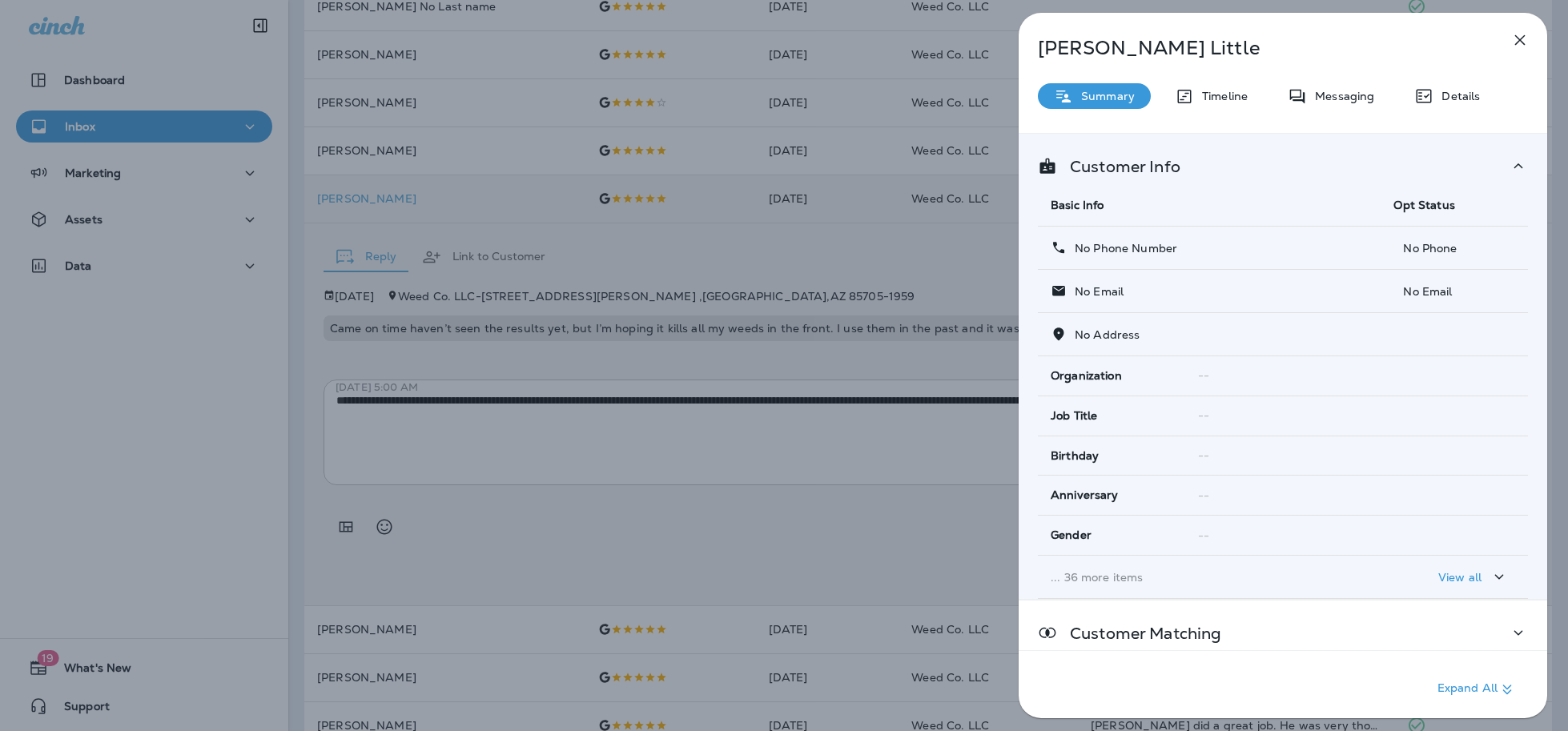
click at [1516, 42] on icon "button" at bounding box center [1520, 39] width 19 height 19
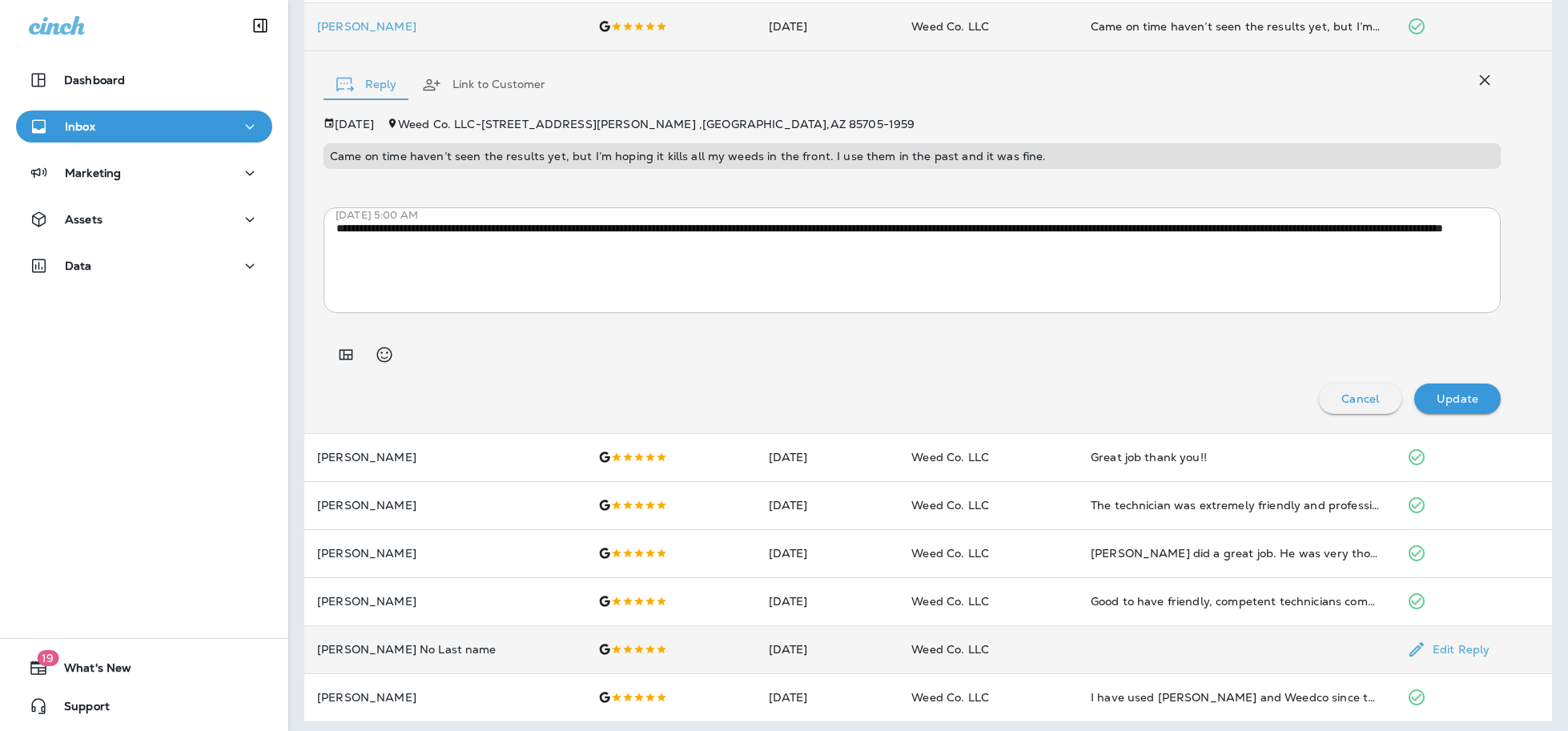
scroll to position [796, 0]
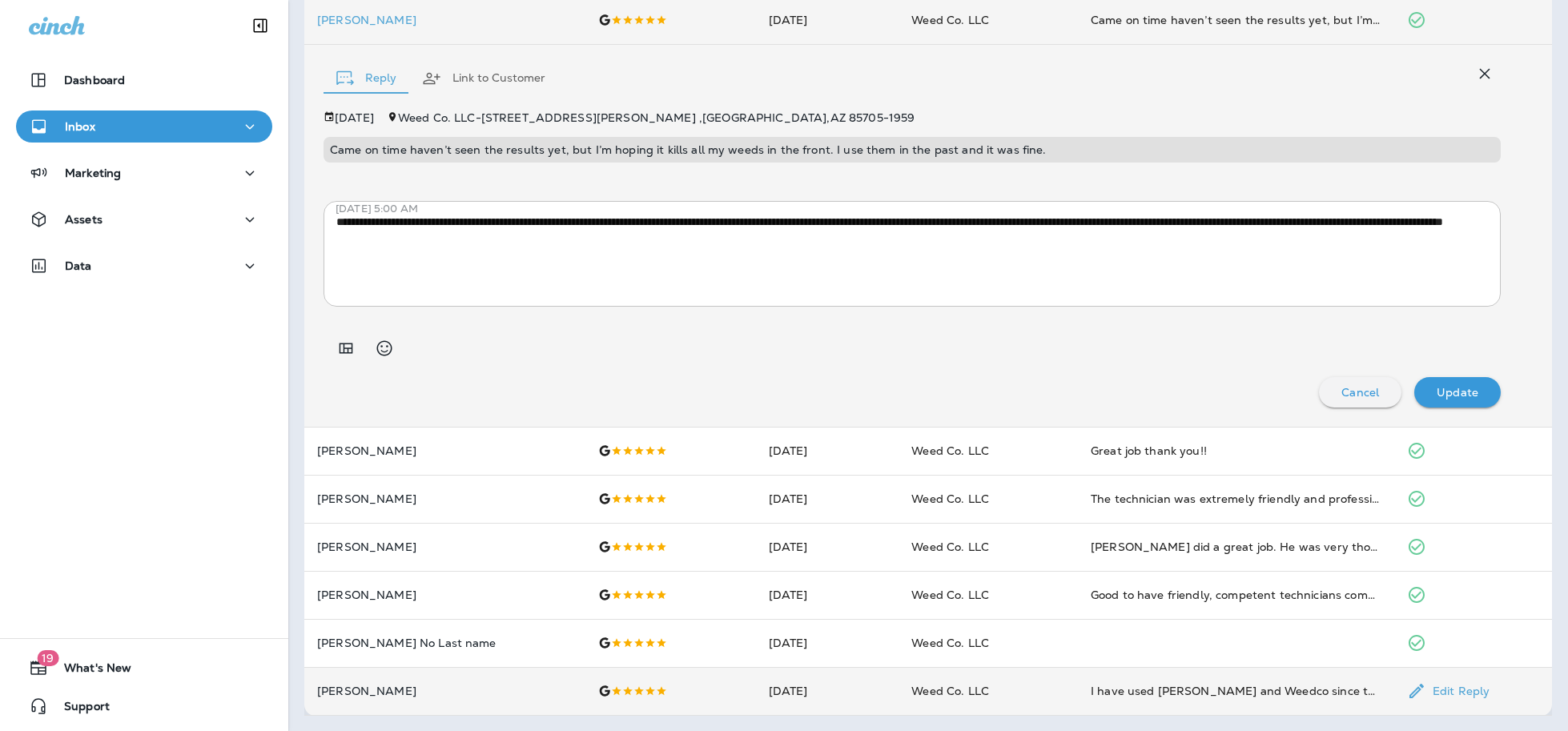
click at [437, 681] on td "[PERSON_NAME]" at bounding box center [445, 691] width 281 height 48
